Goal: Transaction & Acquisition: Obtain resource

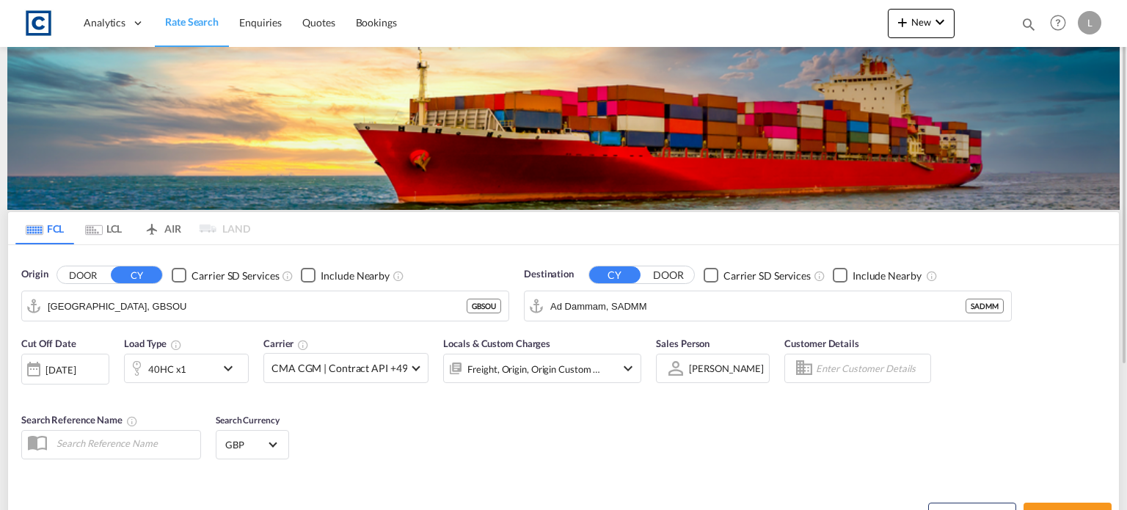
click at [88, 277] on button "DOOR" at bounding box center [82, 275] width 51 height 17
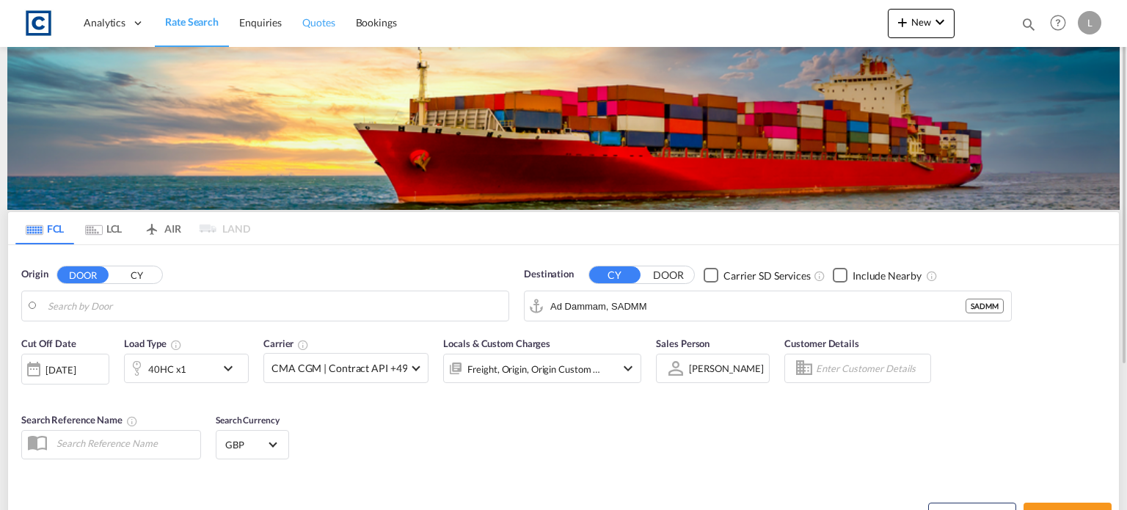
click at [314, 18] on span "Quotes" at bounding box center [318, 22] width 32 height 12
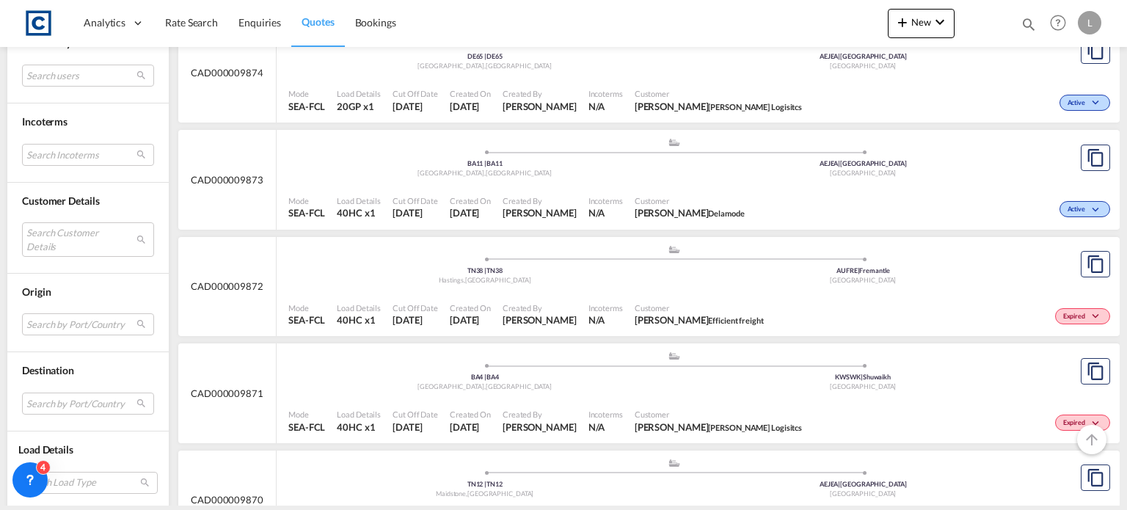
scroll to position [734, 0]
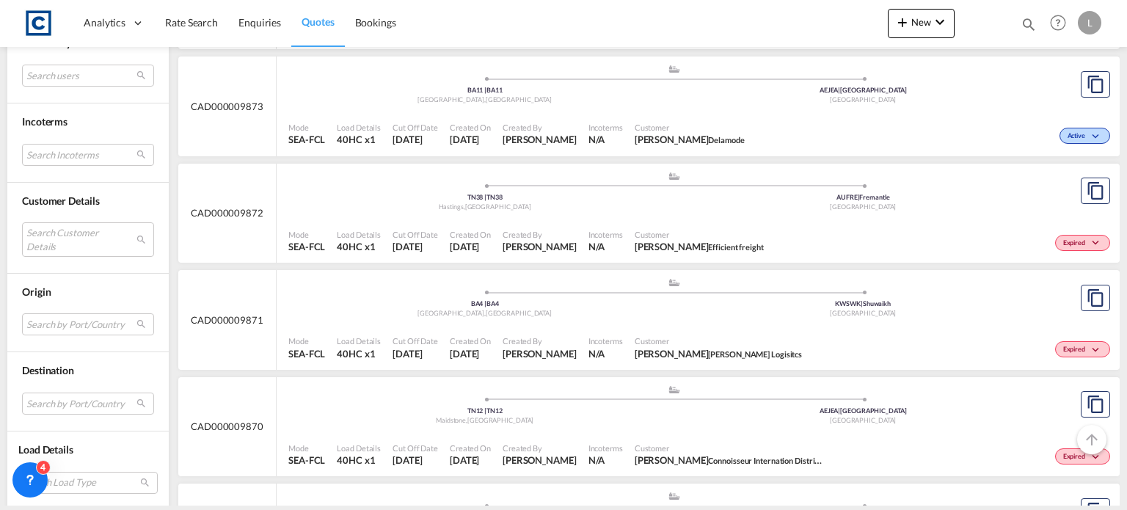
click at [702, 309] on div "Kuwait" at bounding box center [864, 314] width 379 height 10
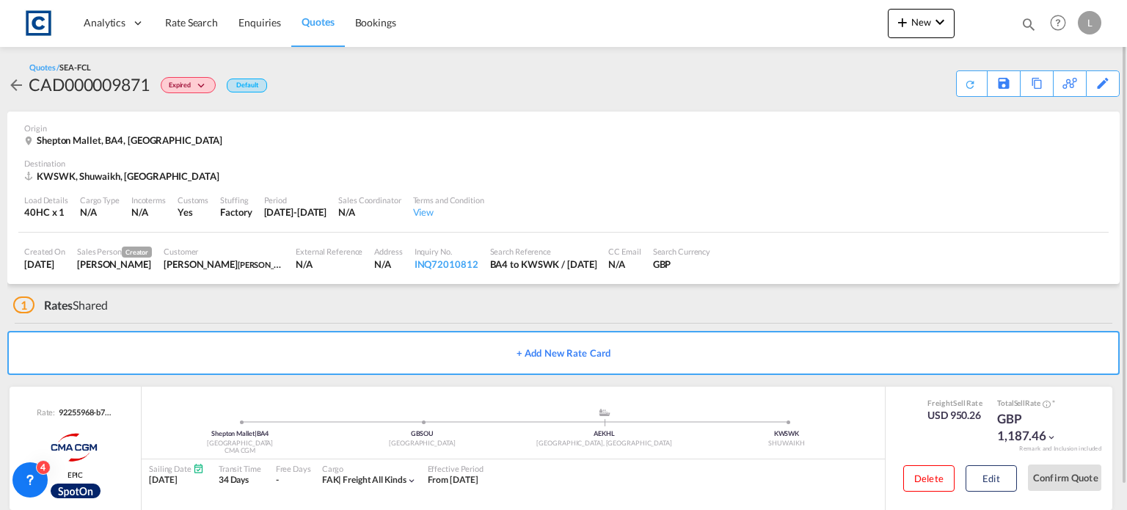
scroll to position [24, 0]
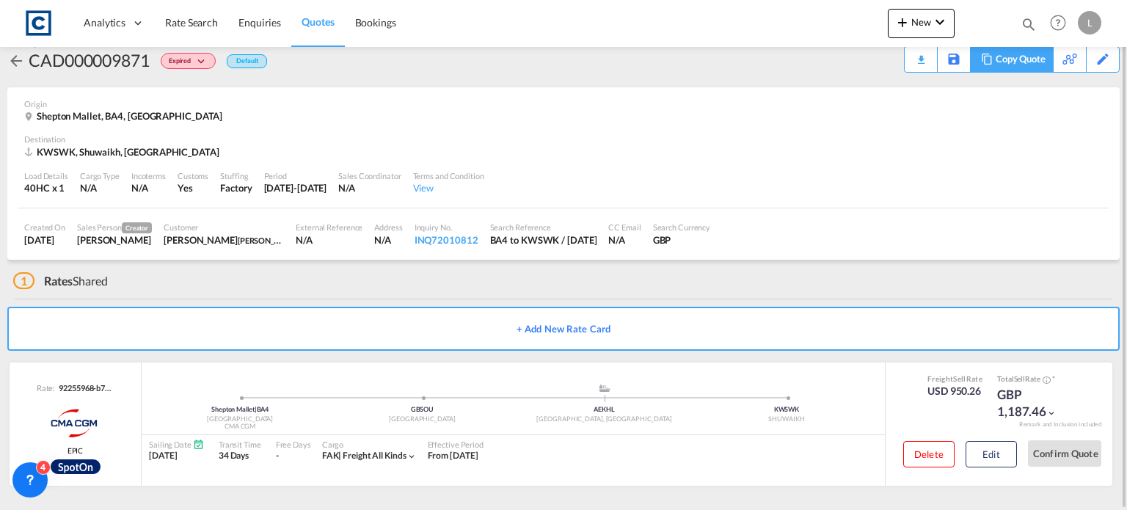
click at [1035, 62] on div "Copy Quote" at bounding box center [1021, 59] width 50 height 25
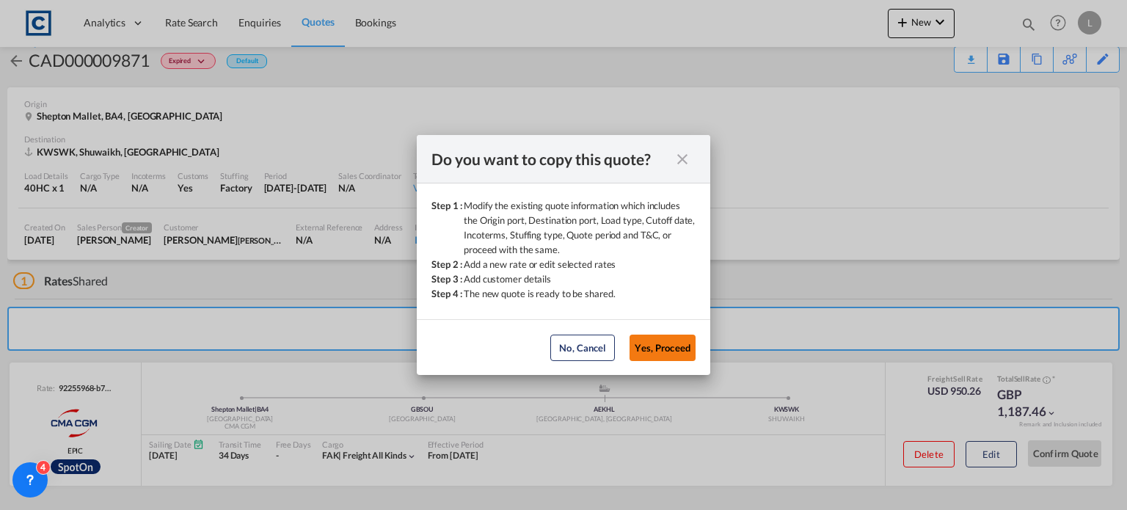
click at [660, 343] on button "Yes, Proceed" at bounding box center [663, 348] width 66 height 26
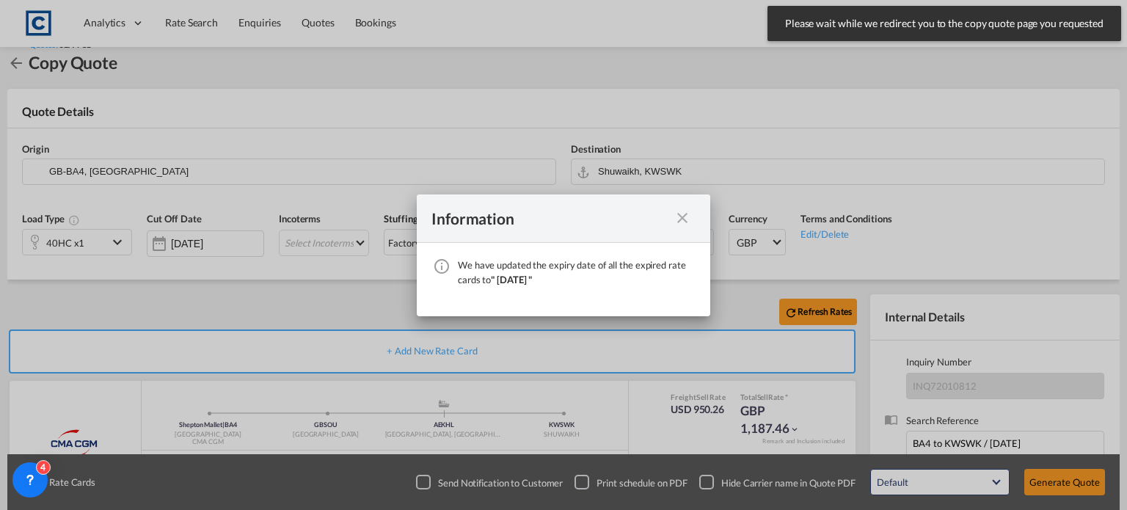
scroll to position [189, 0]
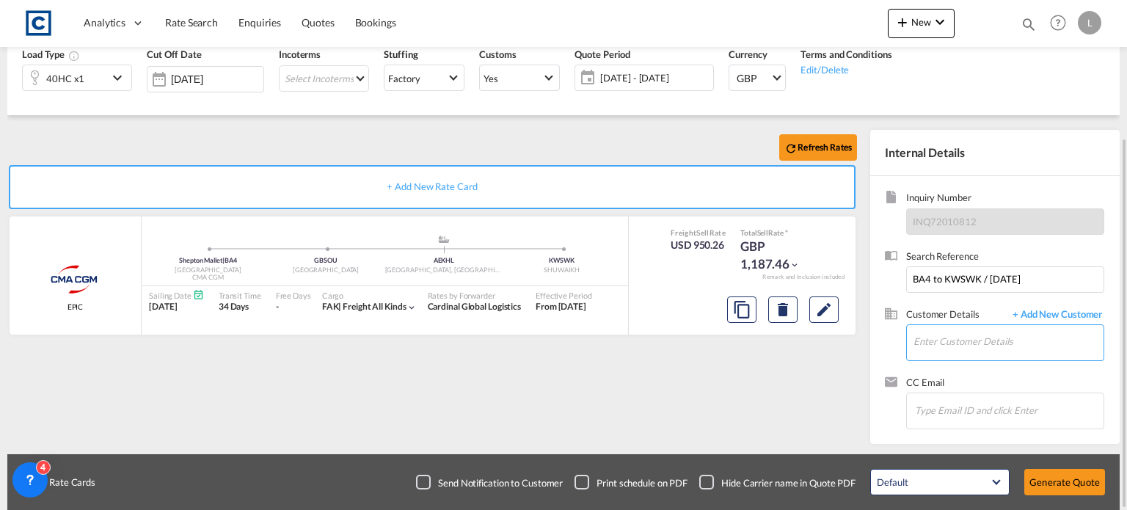
paste input "Lee Edmonds <ledmonds@prestigecargo.co.uk>"
click at [1066, 338] on input "edmonds@prestigecargo.co.uk>" at bounding box center [1009, 341] width 190 height 33
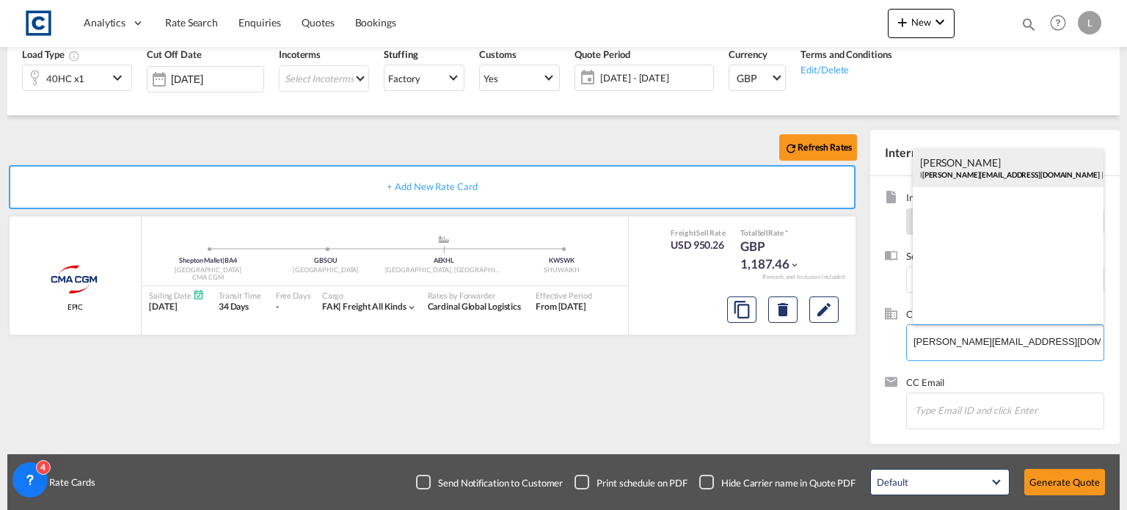
click at [964, 155] on div "Lee Edmonds l edmonds@prestigecargo.co.uk | Prestige Global Logistics" at bounding box center [1008, 168] width 191 height 40
type input "Prestige Global Logistics, Lee Edmonds, ledmonds@prestigecargo.co.uk"
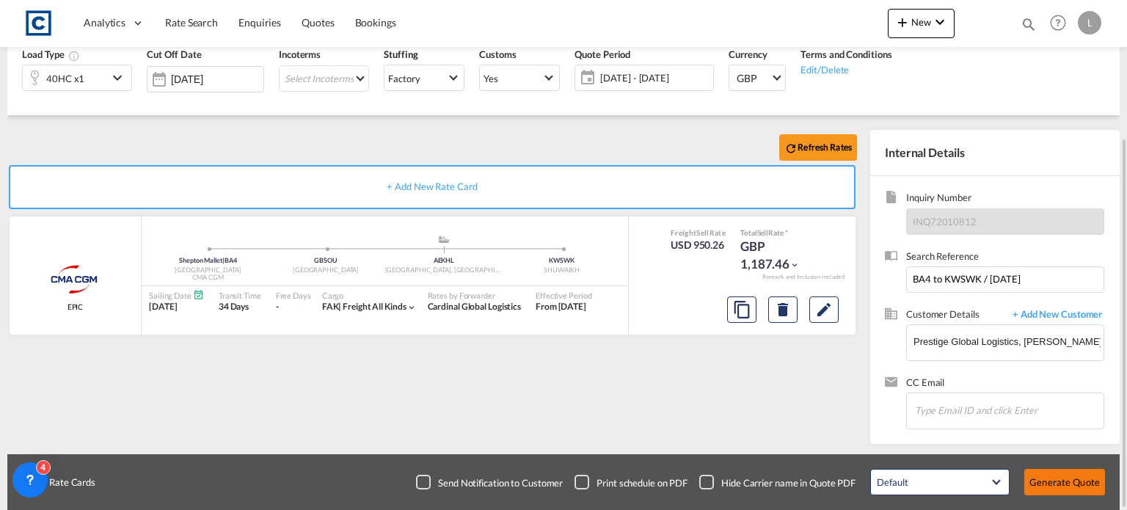
click at [1061, 473] on button "Generate Quote" at bounding box center [1065, 482] width 81 height 26
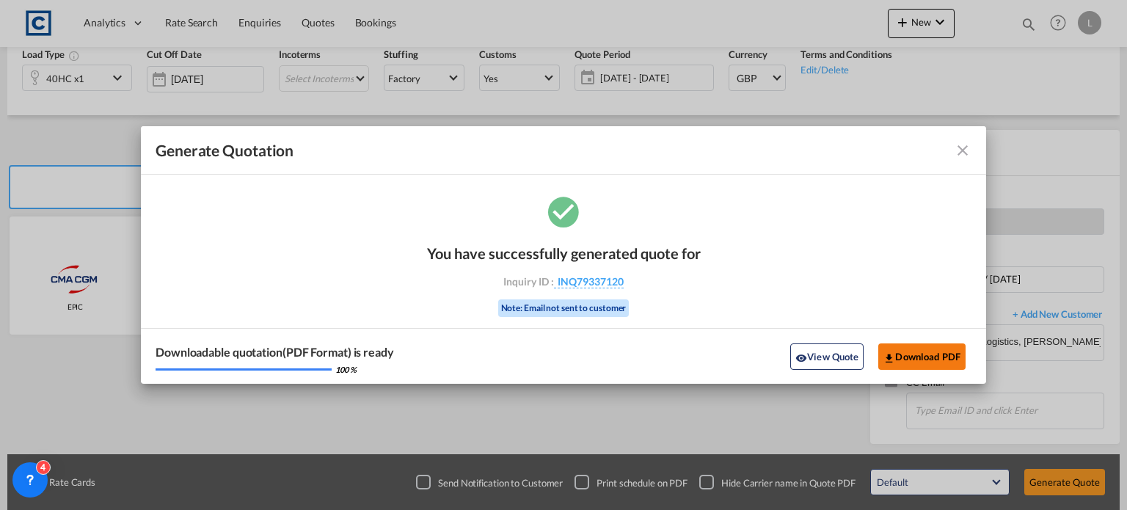
click at [912, 358] on button "Download PDF" at bounding box center [922, 357] width 87 height 26
click at [967, 150] on md-icon "icon-close fg-AAA8AD cursor m-0" at bounding box center [963, 151] width 18 height 18
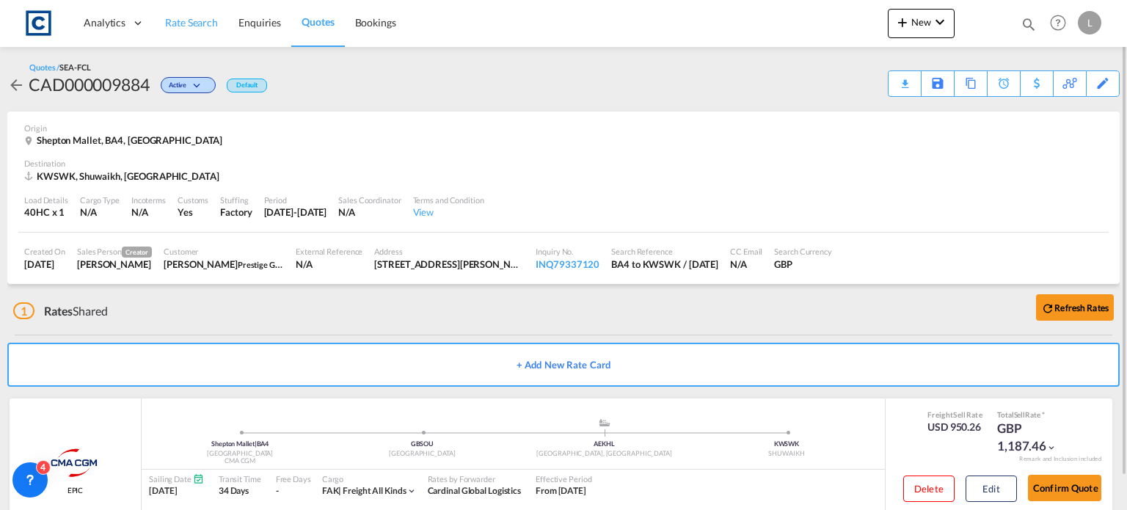
click at [194, 18] on span "Rate Search" at bounding box center [191, 22] width 53 height 12
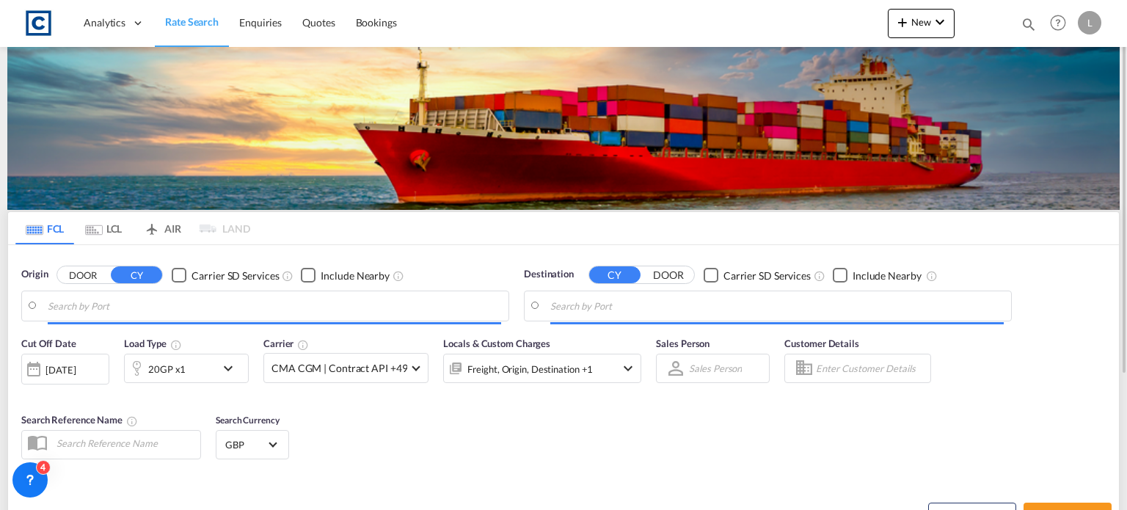
type input "Southampton, GBSOU"
type input "Ad Dammam, SADMM"
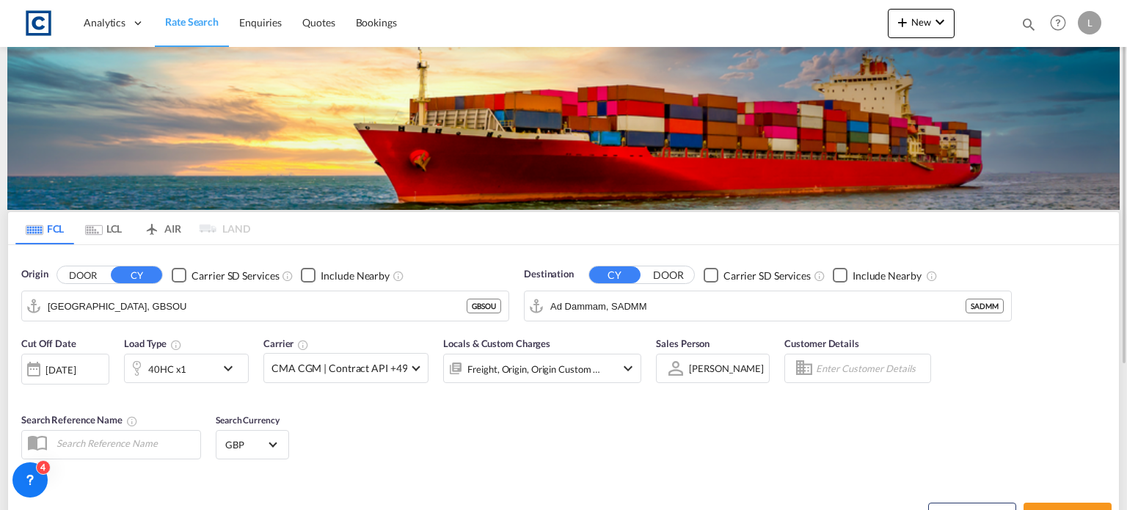
click at [90, 269] on button "DOOR" at bounding box center [82, 275] width 51 height 17
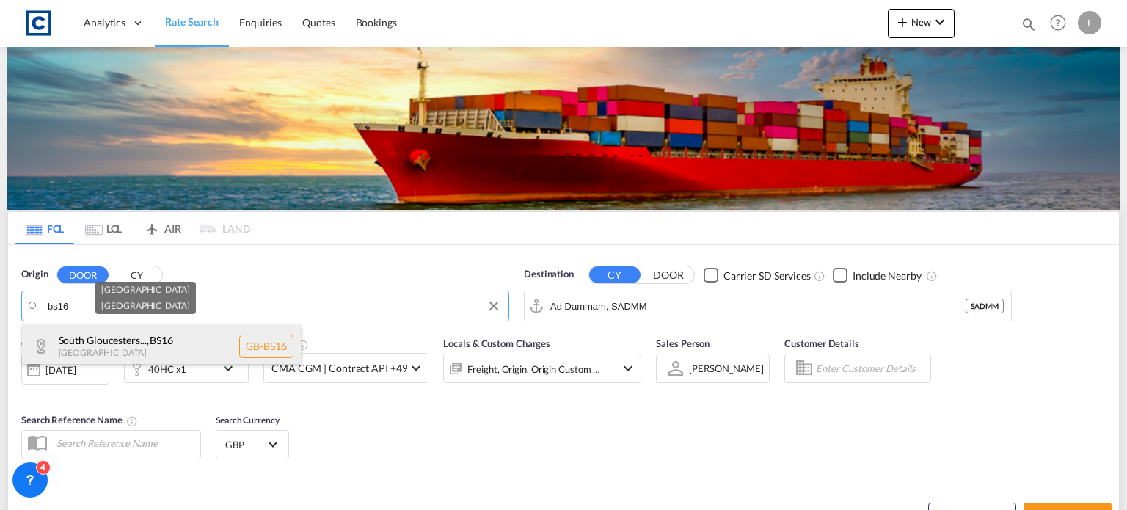
click at [90, 346] on div "South Gloucesters... , BS16 United Kingdom GB-BS16" at bounding box center [161, 346] width 279 height 44
type input "GB-BS16, South Gloucestershire"
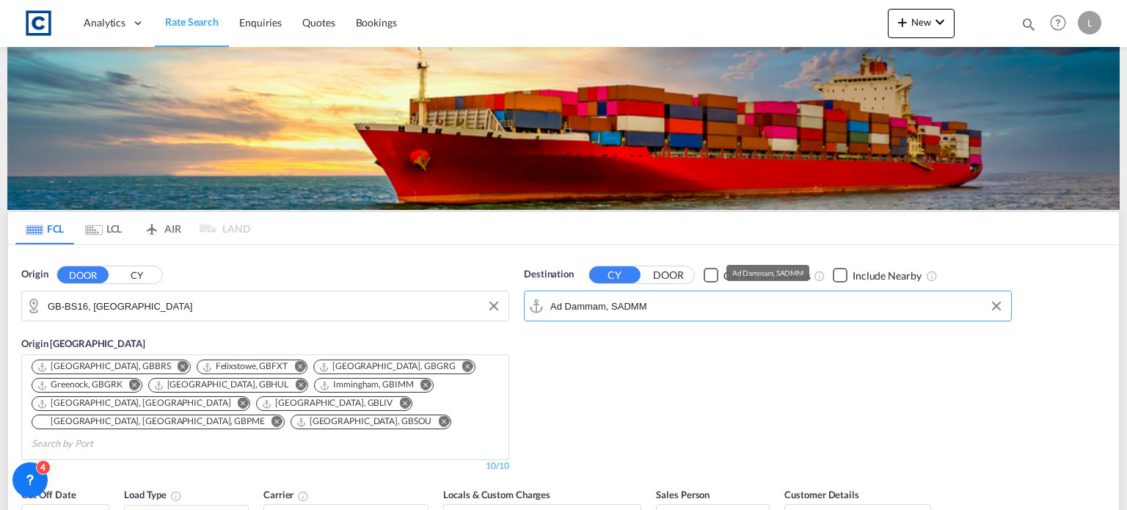
click at [661, 306] on input "Ad Dammam, SADMM" at bounding box center [778, 306] width 454 height 22
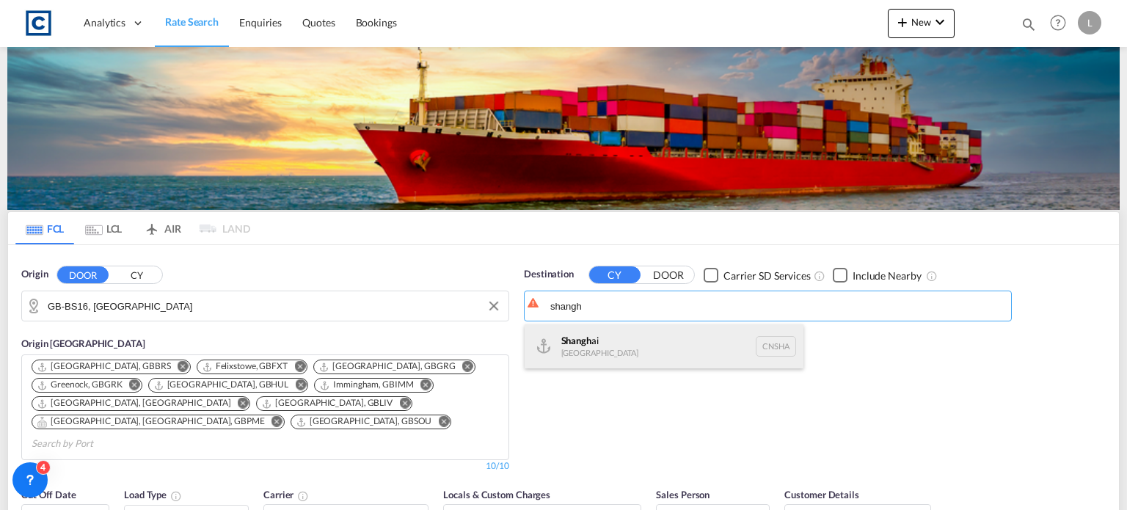
click at [625, 329] on div "Shangh ai China CNSHA" at bounding box center [664, 346] width 279 height 44
type input "Shanghai, CNSHA"
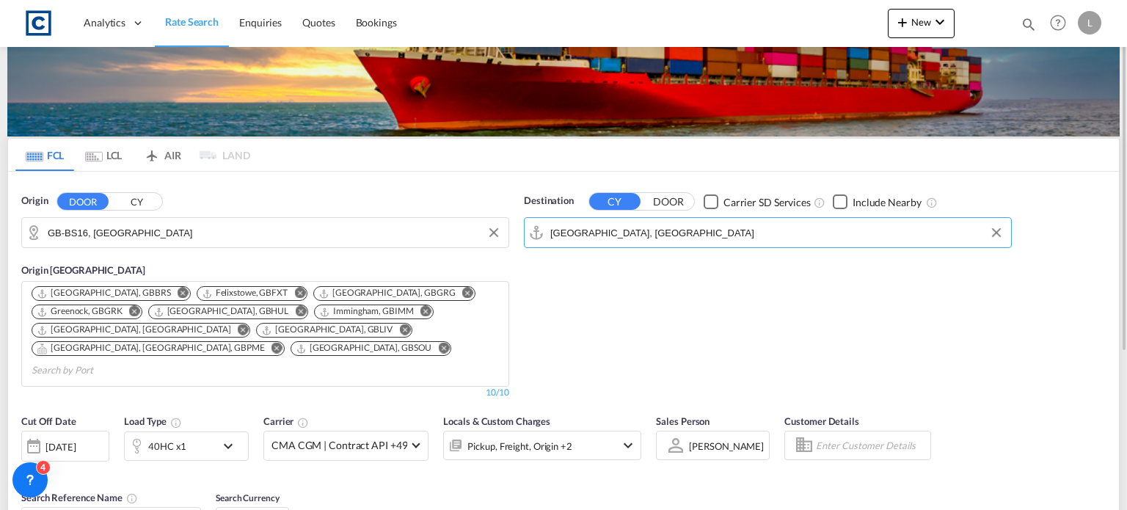
scroll to position [147, 0]
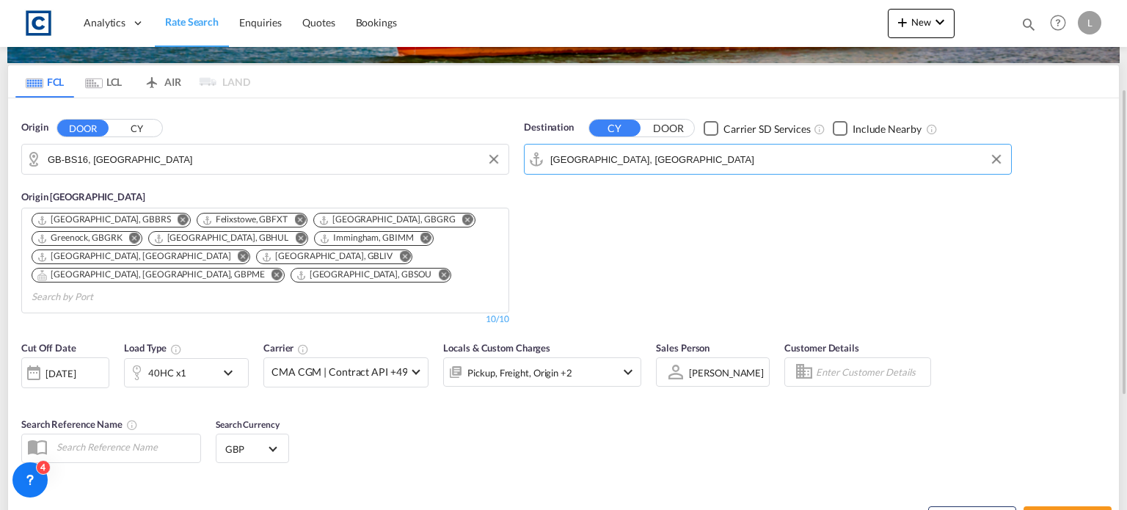
click at [51, 367] on div "25 Sep 2025" at bounding box center [61, 373] width 30 height 13
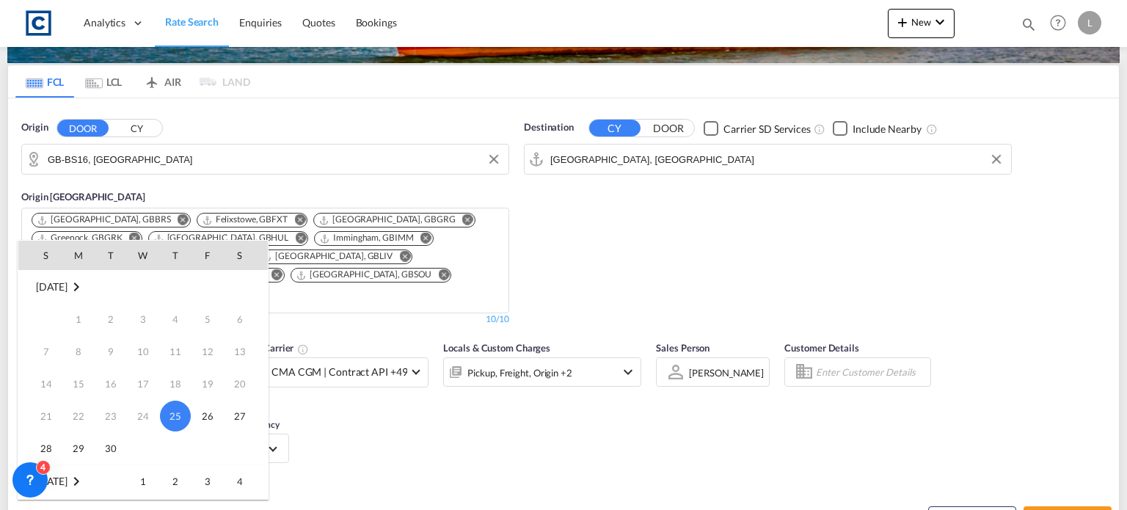
click at [158, 481] on td "1" at bounding box center [143, 481] width 32 height 33
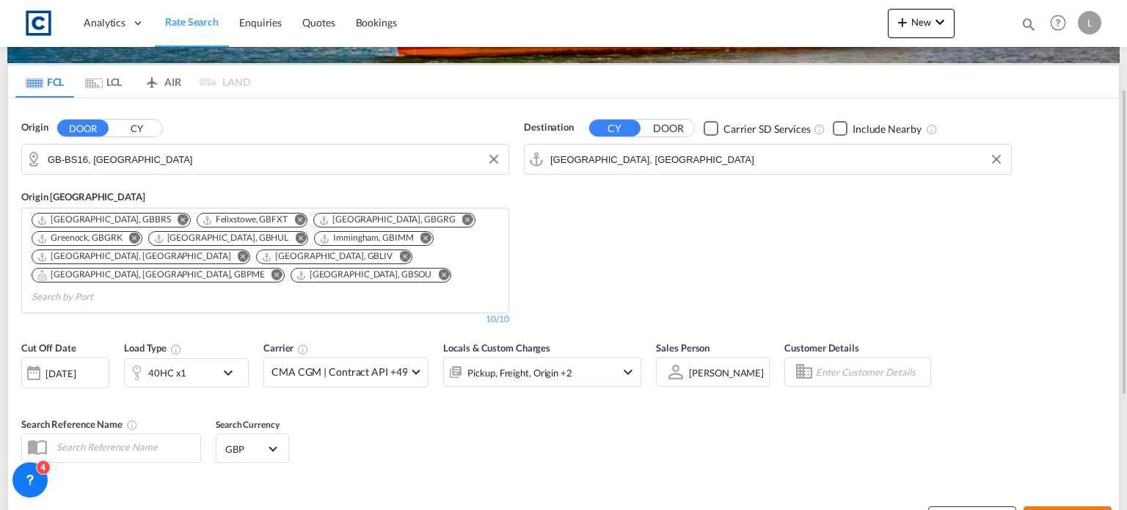
click at [1055, 506] on button "Search Rates" at bounding box center [1068, 519] width 88 height 26
type input "BS16 to CNSHA / 1 Oct 2025"
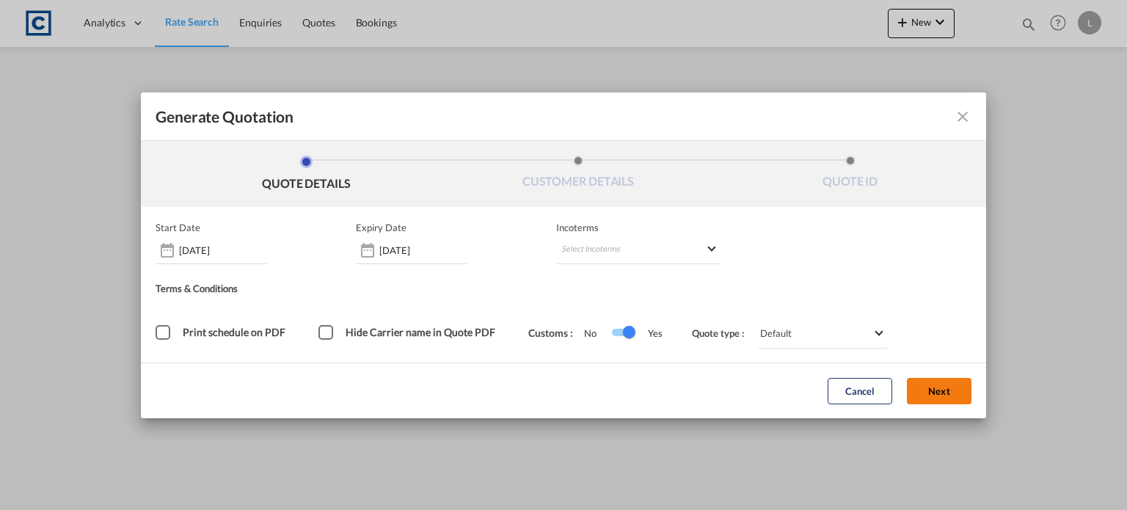
click at [934, 387] on button "Next" at bounding box center [939, 391] width 65 height 26
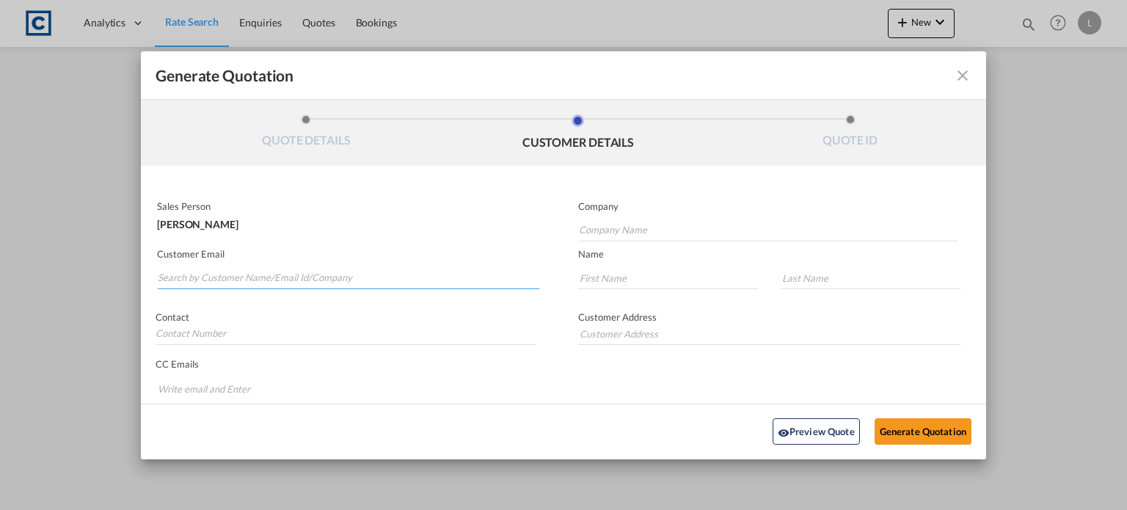
click at [198, 272] on input "Search by Customer Name/Email Id/Company" at bounding box center [349, 278] width 382 height 22
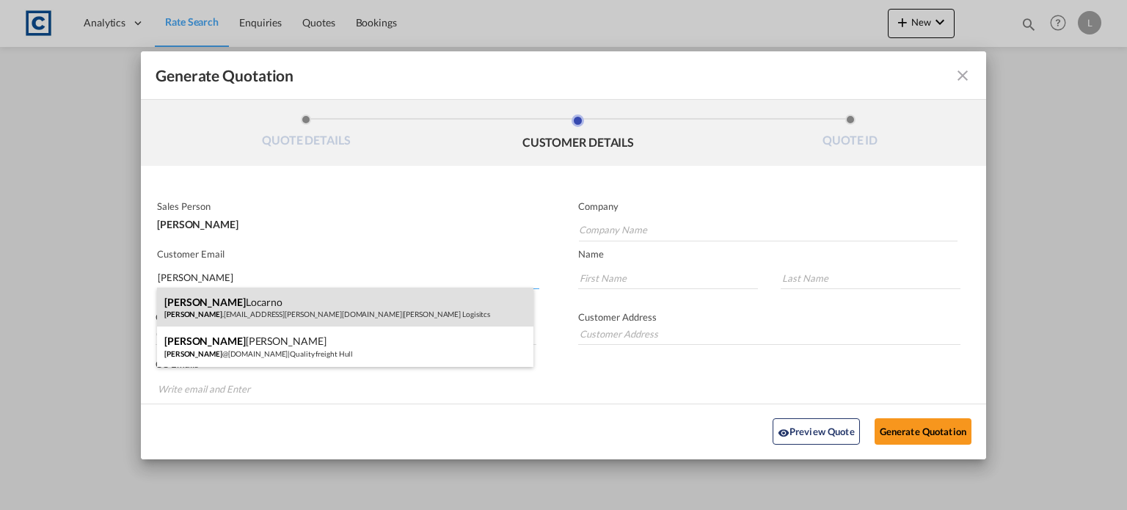
type input "andrea"
click at [200, 318] on div "Andrea Locarno Andrea .Locarno@gruber-logistics.com | Gruber Logisitcs" at bounding box center [345, 308] width 377 height 40
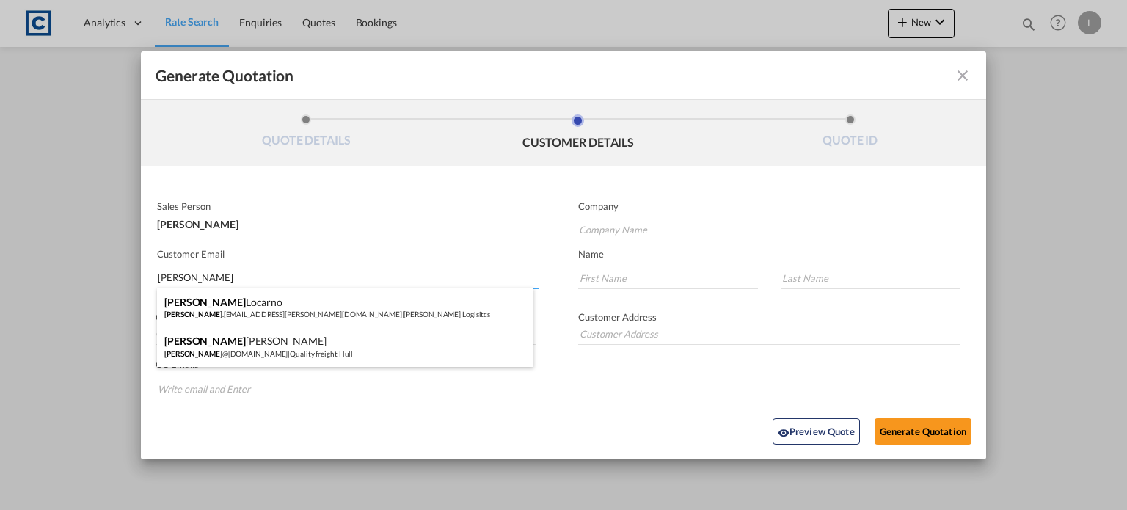
type input "Gruber Logisitcs"
type input "Andrea.Locarno@gruber-logistics.com"
type input "Andrea"
type input "Locarno"
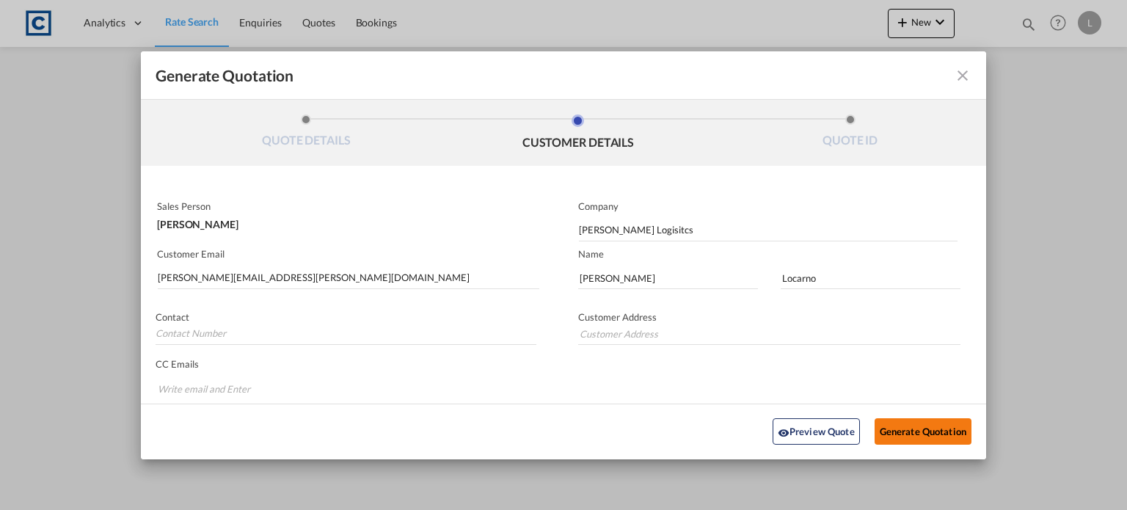
click at [901, 431] on button "Generate Quotation" at bounding box center [923, 431] width 97 height 26
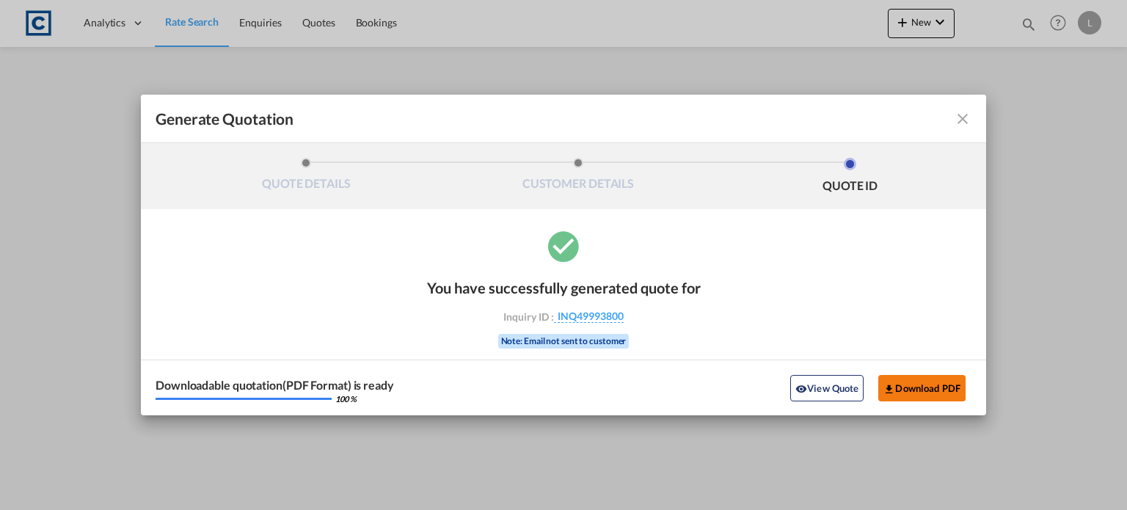
click at [937, 385] on button "Download PDF" at bounding box center [922, 388] width 87 height 26
click at [960, 120] on md-icon "icon-close fg-AAA8AD cursor m-0" at bounding box center [963, 119] width 18 height 18
